Goal: Information Seeking & Learning: Learn about a topic

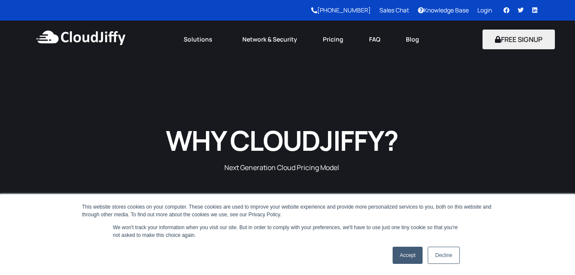
click at [441, 255] on link "Decline" at bounding box center [443, 254] width 32 height 17
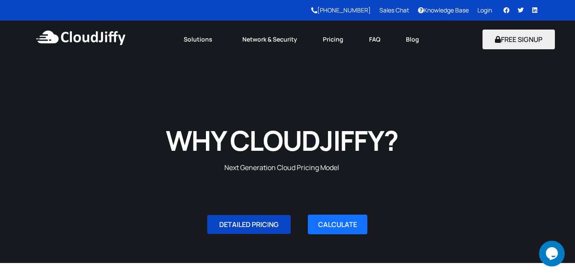
click at [241, 228] on span "DETAILED PRICING" at bounding box center [248, 224] width 59 height 7
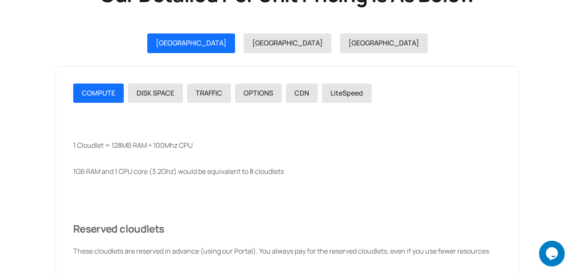
scroll to position [958, 0]
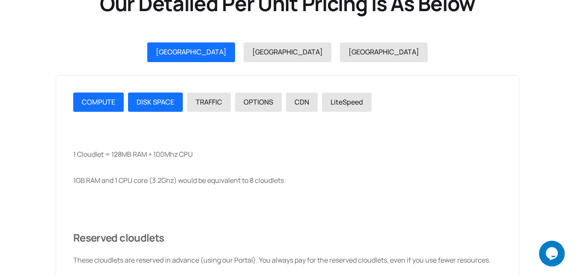
click at [164, 107] on div "DISK SPACE" at bounding box center [155, 102] width 38 height 11
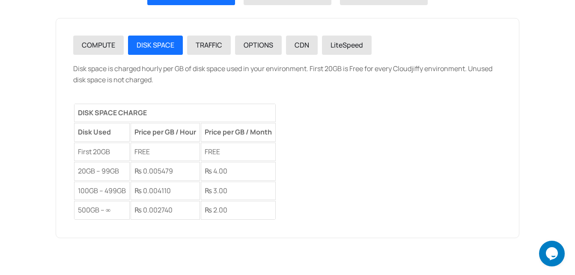
scroll to position [1018, 0]
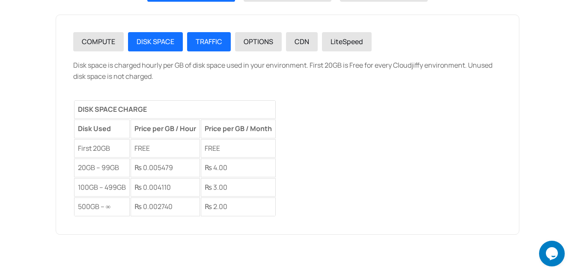
click at [196, 36] on div "TRAFFIC" at bounding box center [209, 41] width 27 height 11
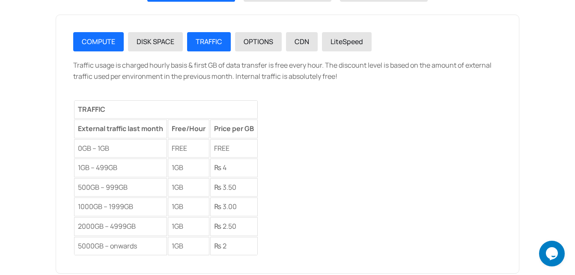
click at [108, 43] on span "COMPUTE" at bounding box center [98, 41] width 33 height 9
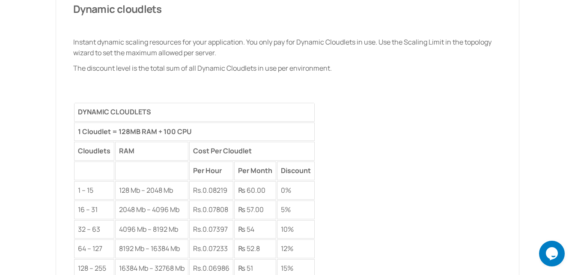
scroll to position [1514, 0]
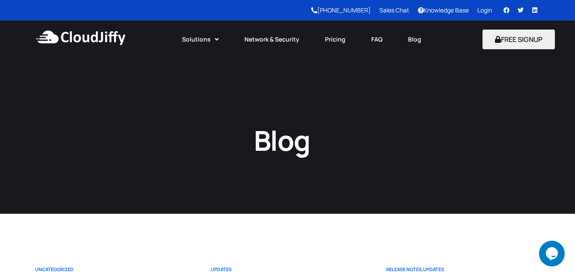
scroll to position [240, 0]
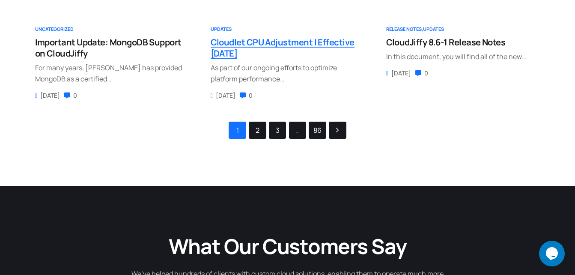
click at [283, 44] on span "Cloudlet CPU Adjustment | Effective [DATE]" at bounding box center [283, 47] width 144 height 23
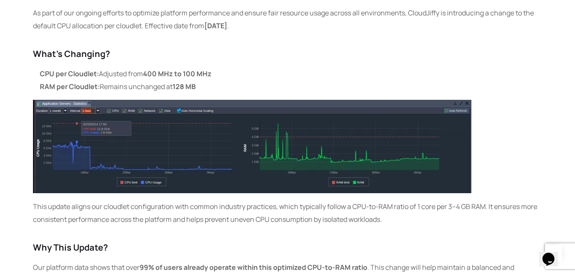
scroll to position [171, 0]
